Goal: Task Accomplishment & Management: Complete application form

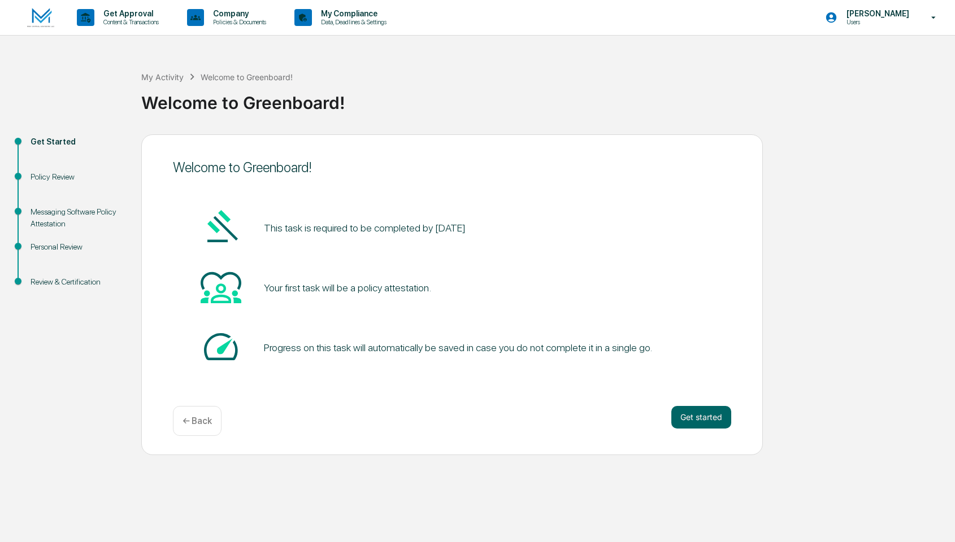
click at [36, 18] on img at bounding box center [40, 18] width 27 height 20
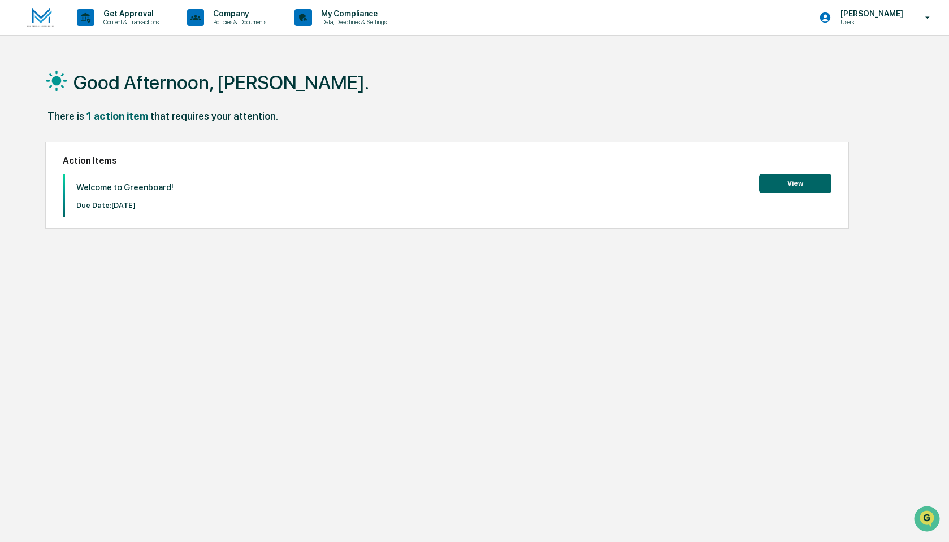
click at [807, 185] on button "View" at bounding box center [795, 183] width 72 height 19
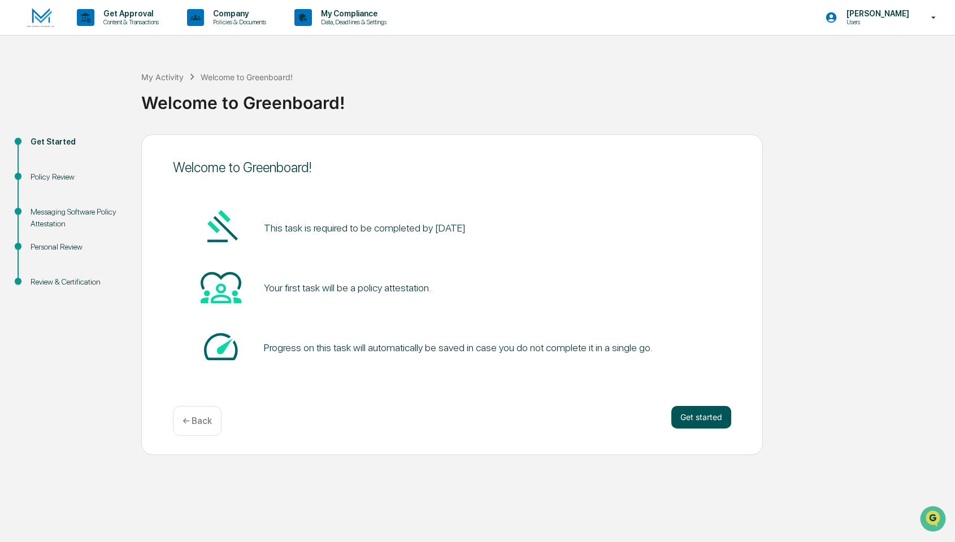
click at [702, 422] on button "Get started" at bounding box center [701, 417] width 60 height 23
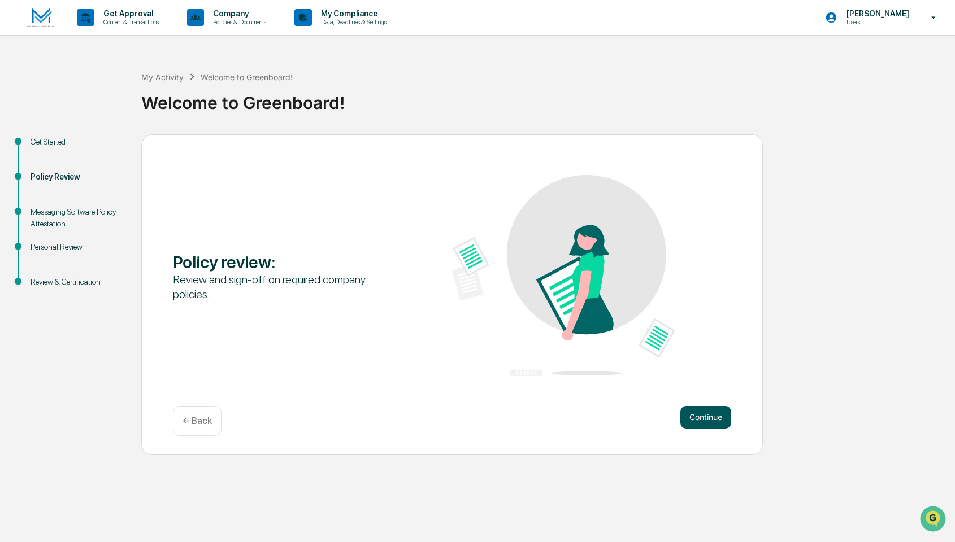
click at [701, 419] on button "Continue" at bounding box center [705, 417] width 51 height 23
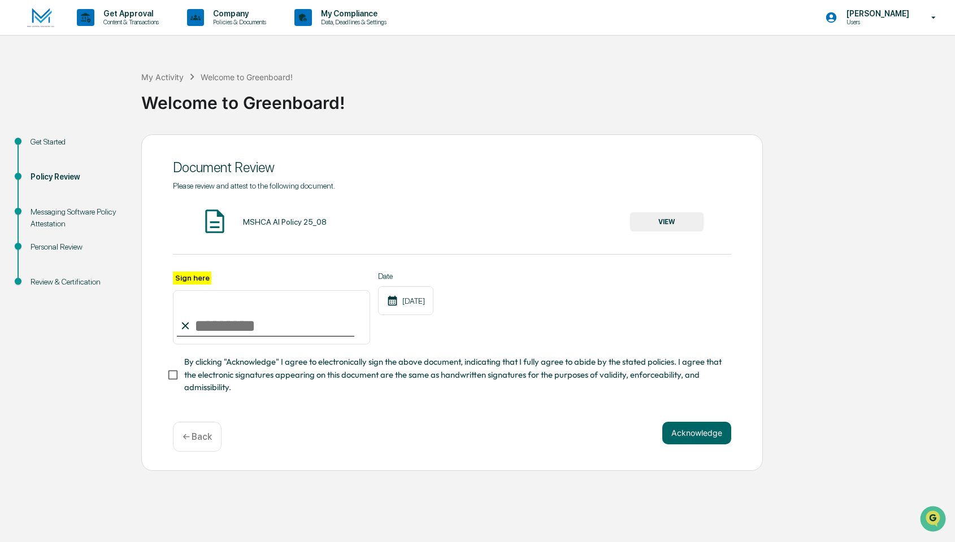
click at [658, 218] on button "VIEW" at bounding box center [666, 221] width 73 height 19
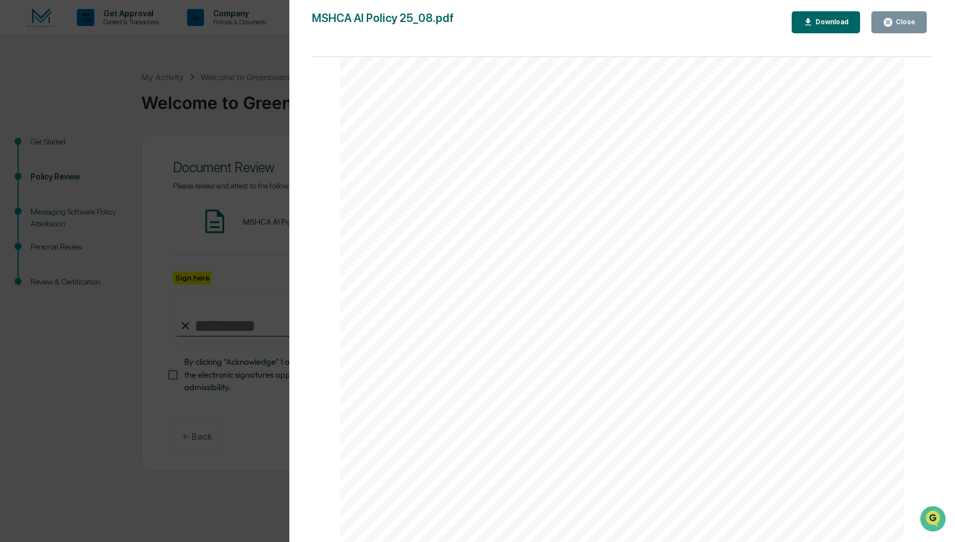
scroll to position [1806, 0]
click at [264, 120] on div "Version History [DATE] 02:10 PM [PERSON_NAME] MSHCA AI Policy 25_08.pdf Close D…" at bounding box center [477, 271] width 955 height 542
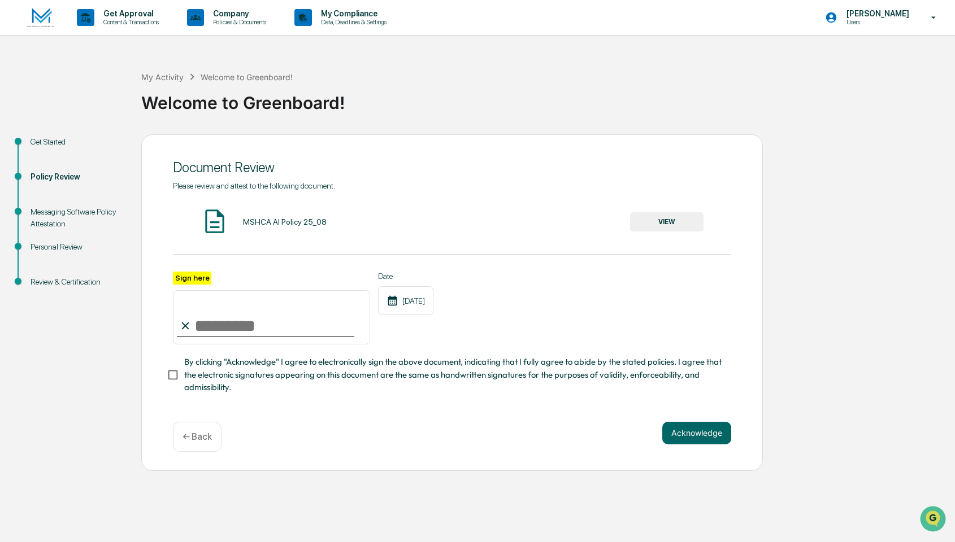
click at [272, 329] on input "Sign here" at bounding box center [271, 317] width 197 height 54
type input "**********"
click at [438, 224] on div "MSHCA AI Policy 25_08 VIEW" at bounding box center [452, 222] width 558 height 30
click at [707, 438] on button "Acknowledge" at bounding box center [696, 433] width 69 height 23
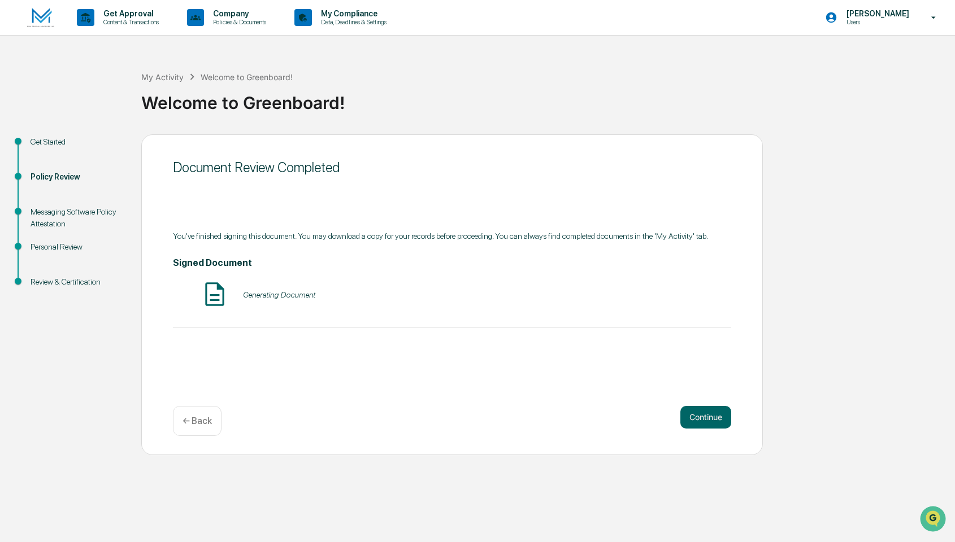
click at [270, 298] on div "Generating Document" at bounding box center [279, 294] width 72 height 9
click at [718, 414] on button "Continue" at bounding box center [705, 417] width 51 height 23
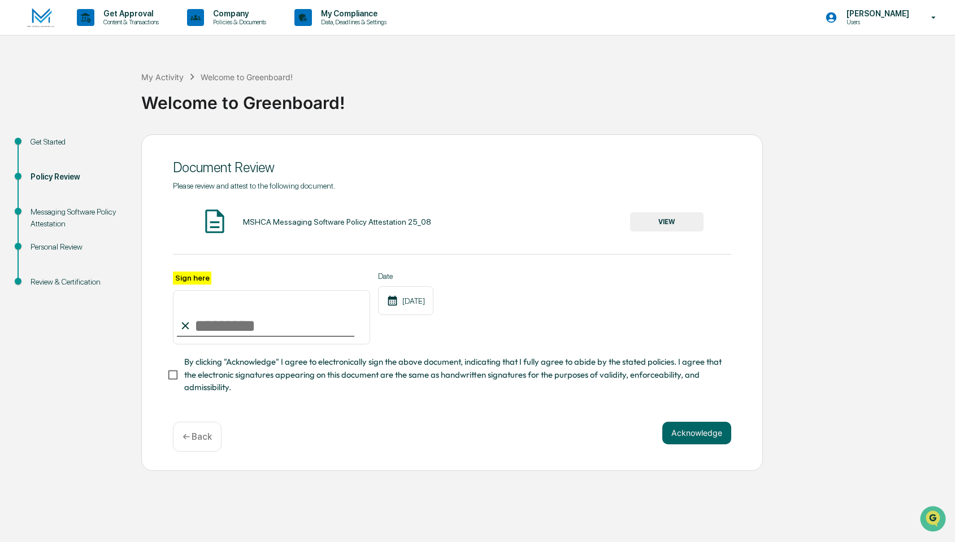
click at [637, 224] on button "VIEW" at bounding box center [666, 221] width 73 height 19
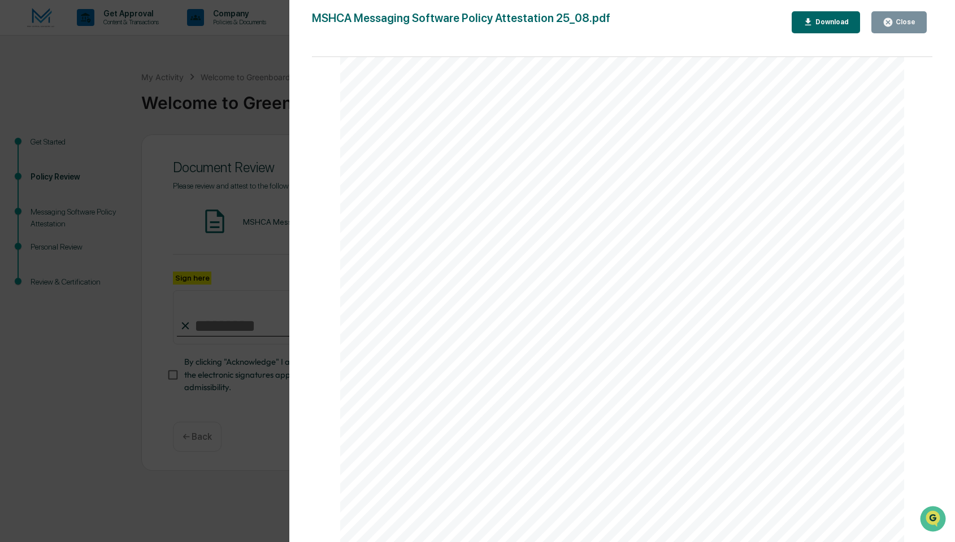
click at [345, 42] on div "MSHCA Messaging Software Policy Attestation 25_08.pdf Close Download Page 1/3 M…" at bounding box center [622, 282] width 621 height 542
click at [245, 62] on div "Version History [DATE] 02:11 PM [PERSON_NAME] MSHCA Messaging Software Policy A…" at bounding box center [477, 271] width 955 height 542
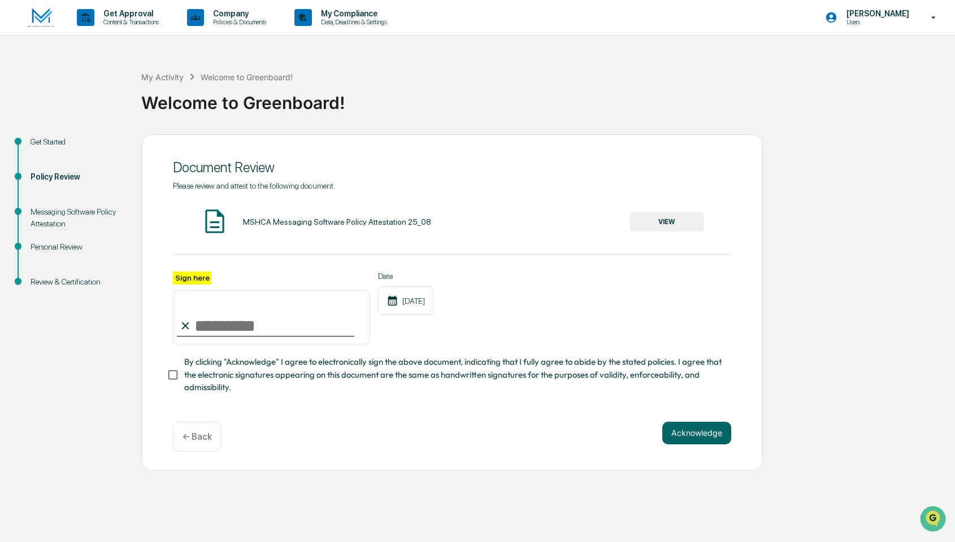
click at [204, 324] on input "Sign here" at bounding box center [271, 317] width 197 height 54
click at [224, 319] on input "Sign here" at bounding box center [271, 317] width 197 height 54
click at [164, 295] on div "Document Review Please review and attest to the following document. MSHCA Messa…" at bounding box center [452, 302] width 622 height 337
click at [233, 323] on input "Sign here" at bounding box center [271, 317] width 197 height 54
type input "**********"
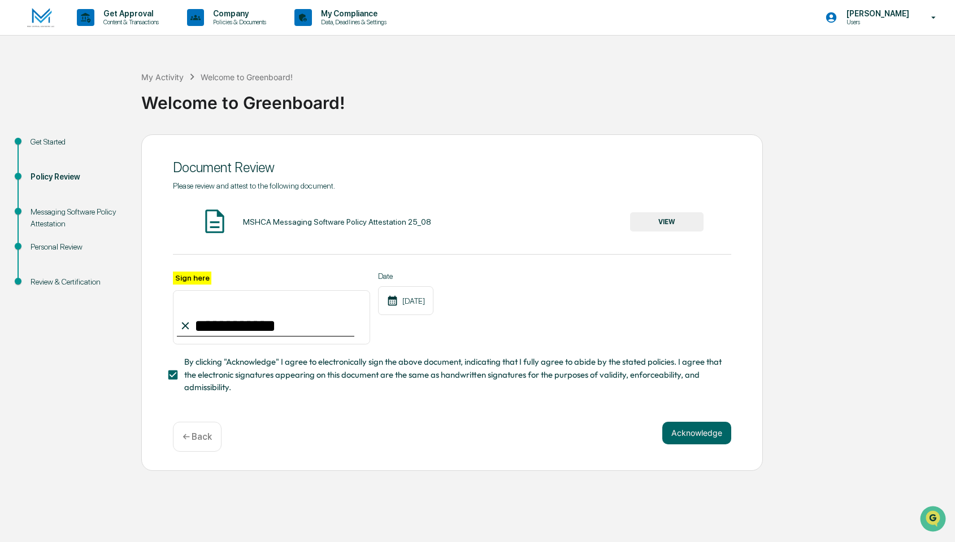
click at [450, 367] on span "By clicking "Acknowledge" I agree to electronically sign the above document, in…" at bounding box center [453, 375] width 538 height 38
click at [680, 432] on button "Acknowledge" at bounding box center [696, 433] width 69 height 23
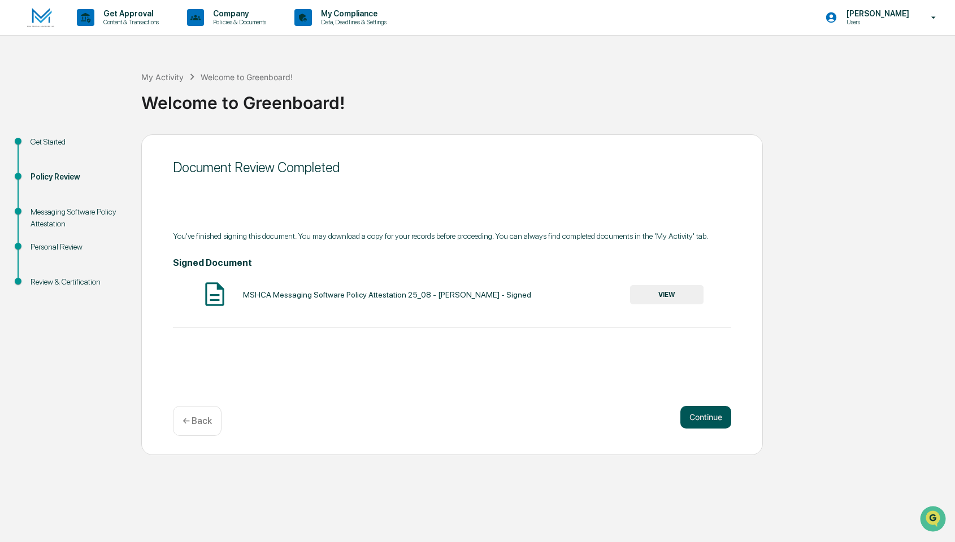
click at [710, 419] on button "Continue" at bounding box center [705, 417] width 51 height 23
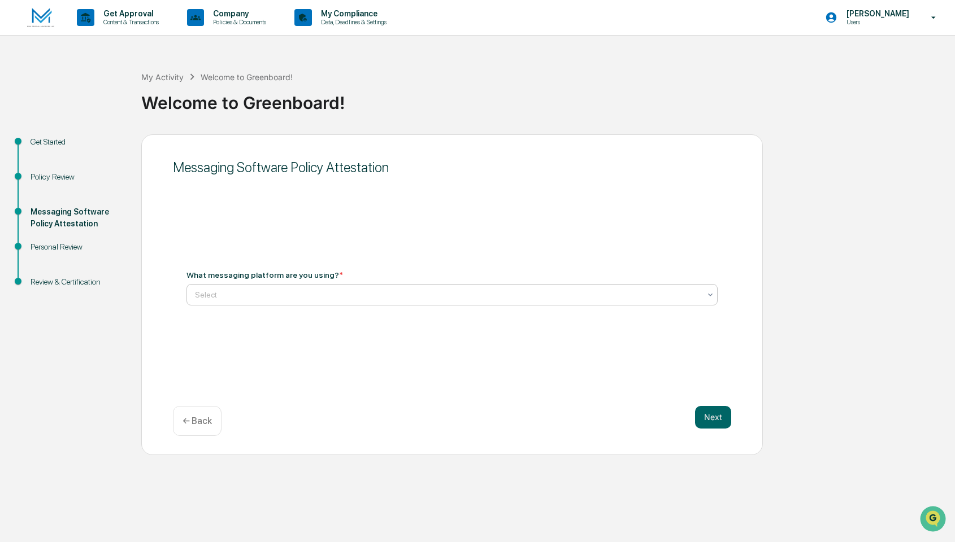
click at [366, 293] on div at bounding box center [447, 294] width 505 height 11
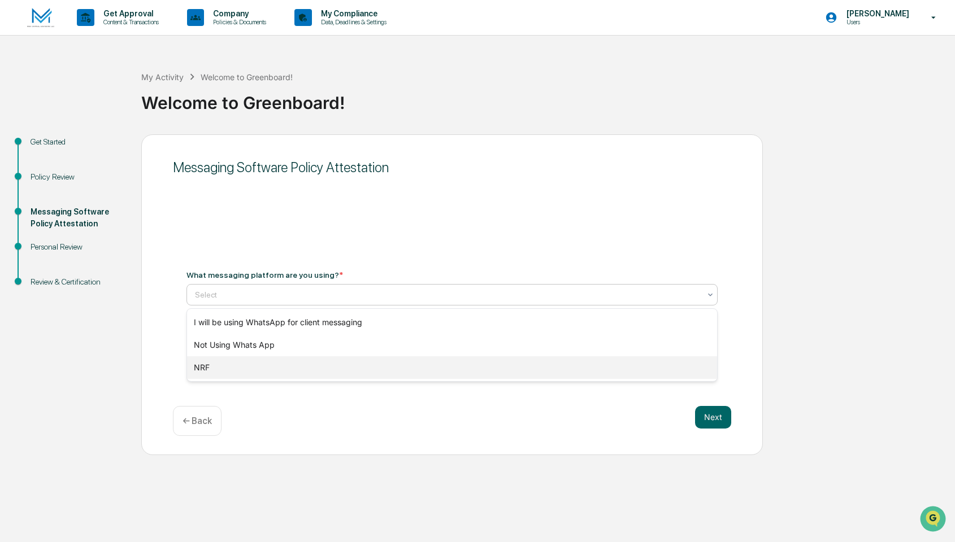
click at [271, 368] on div "NRF" at bounding box center [452, 368] width 530 height 23
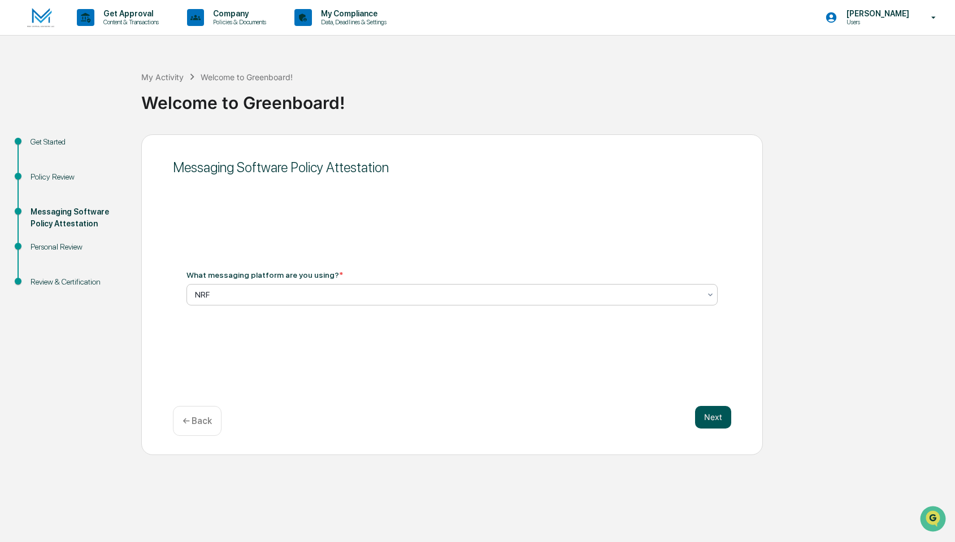
click at [723, 418] on button "Next" at bounding box center [713, 417] width 36 height 23
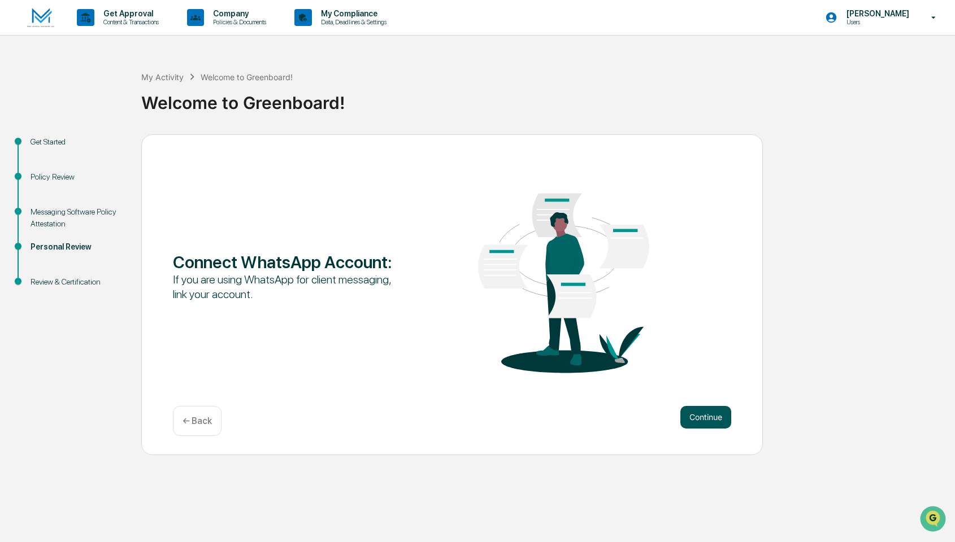
click at [718, 419] on button "Continue" at bounding box center [705, 417] width 51 height 23
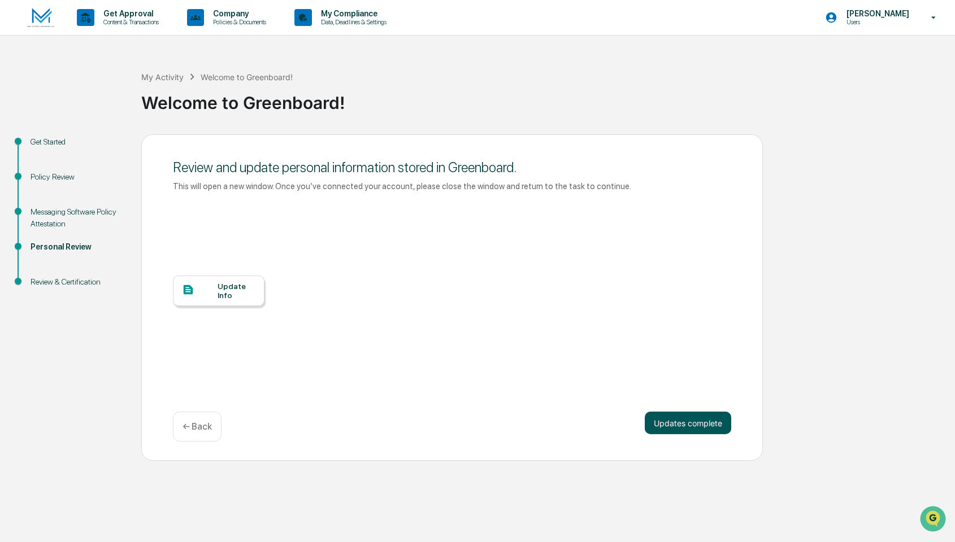
click at [690, 424] on button "Updates complete" at bounding box center [688, 423] width 86 height 23
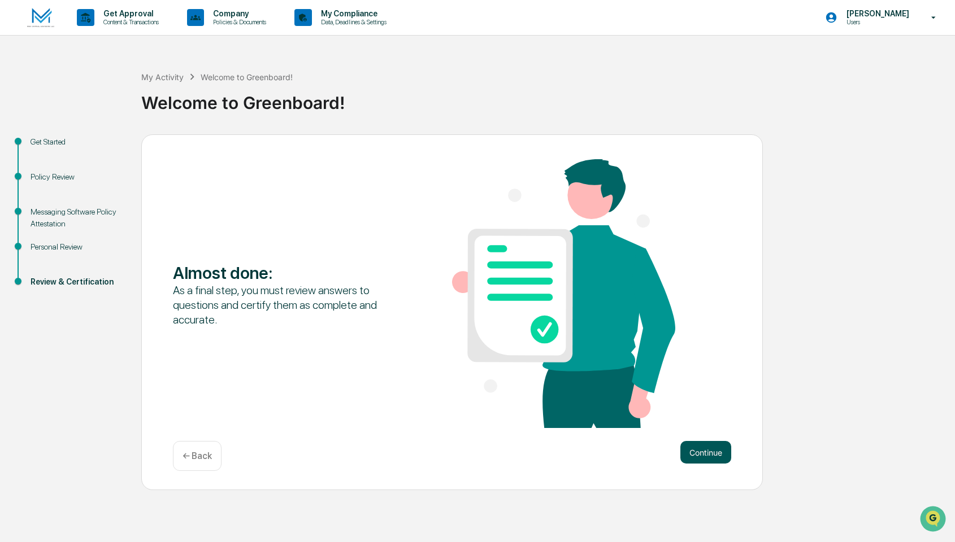
click at [701, 444] on button "Continue" at bounding box center [705, 452] width 51 height 23
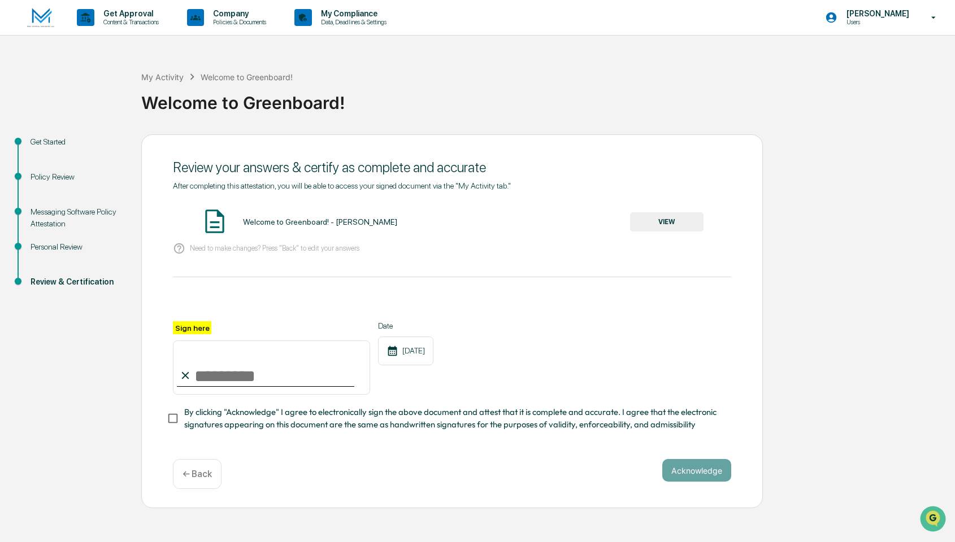
click at [669, 229] on button "VIEW" at bounding box center [666, 221] width 73 height 19
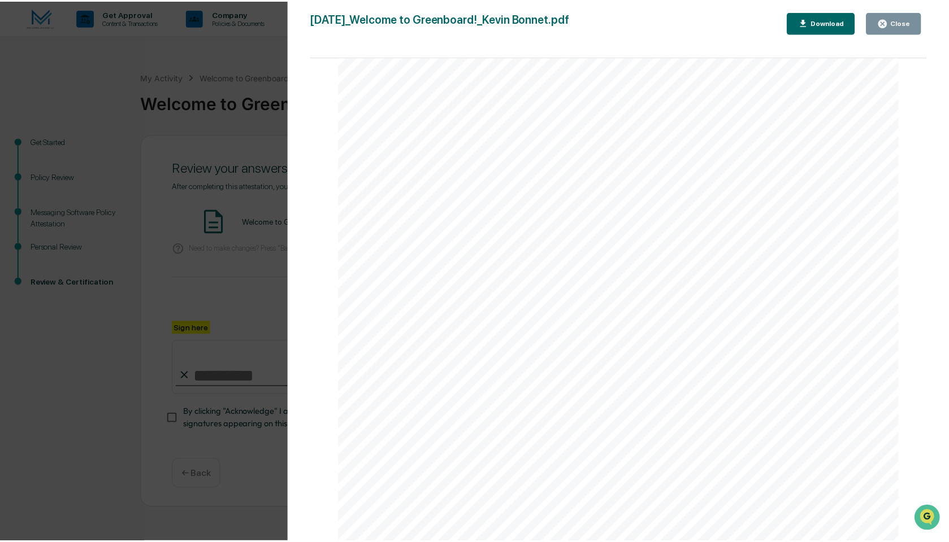
scroll to position [0, 0]
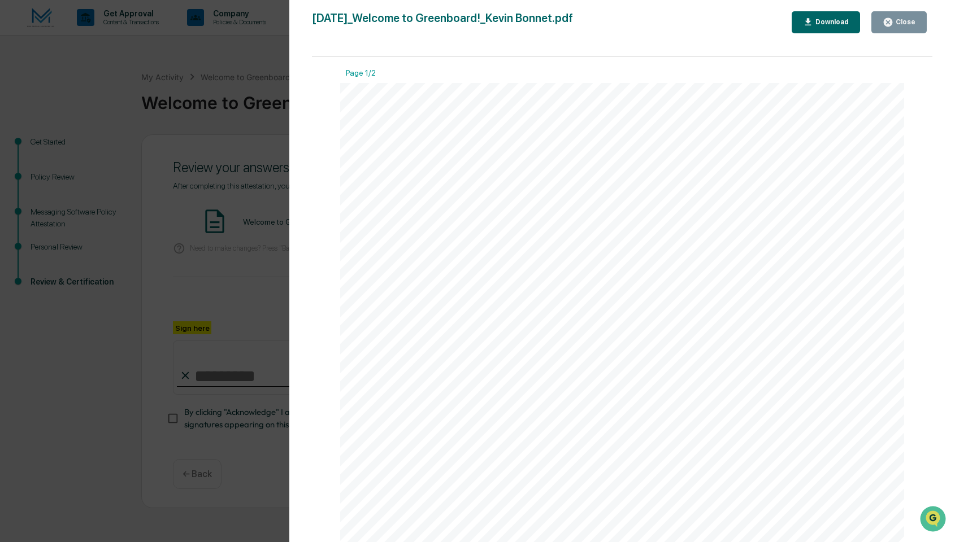
click at [201, 230] on div "Version History [DATE] 07:52 PM [PERSON_NAME] [DATE]_Welcome to Greenboard!_Kev…" at bounding box center [477, 271] width 955 height 542
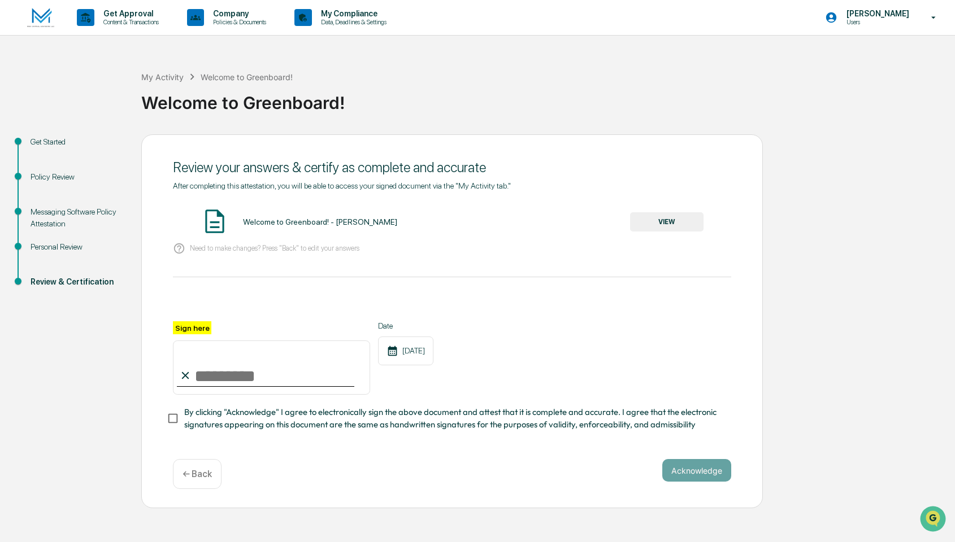
click at [254, 379] on input "Sign here" at bounding box center [271, 368] width 197 height 54
type input "**********"
click at [514, 343] on div "**********" at bounding box center [452, 357] width 558 height 73
click at [707, 468] on button "Acknowledge" at bounding box center [696, 470] width 69 height 23
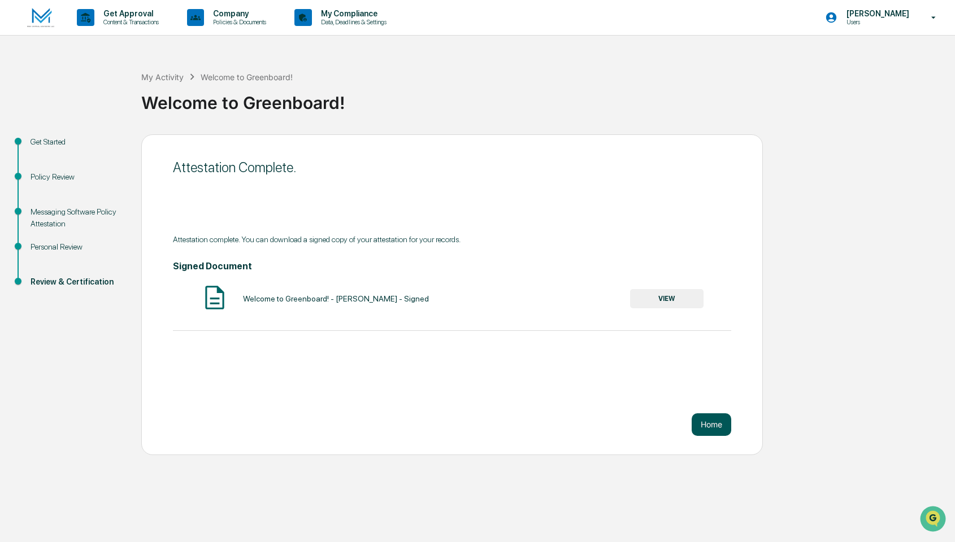
click at [725, 426] on button "Home" at bounding box center [712, 425] width 40 height 23
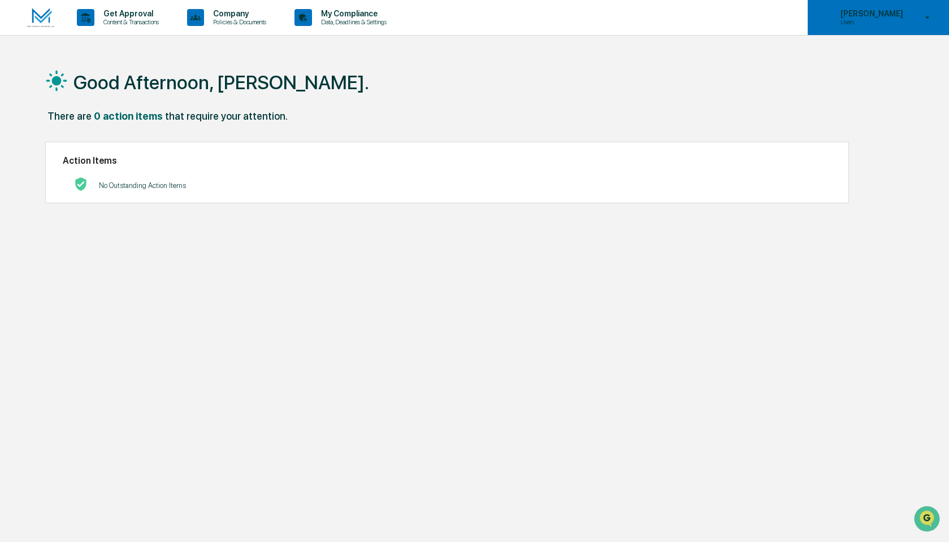
click at [857, 24] on p "Users" at bounding box center [869, 22] width 77 height 8
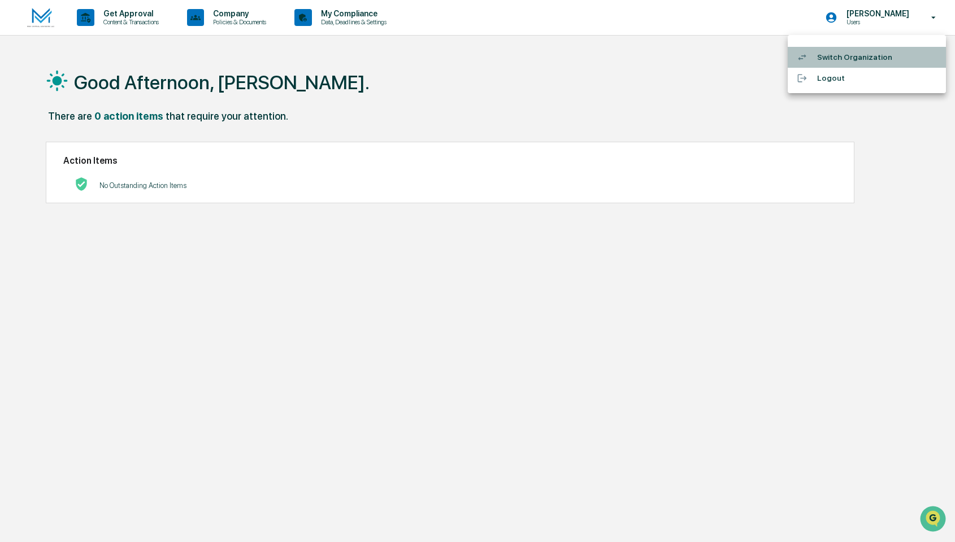
click at [819, 58] on li "Switch Organization" at bounding box center [867, 57] width 158 height 21
